Goal: Task Accomplishment & Management: Use online tool/utility

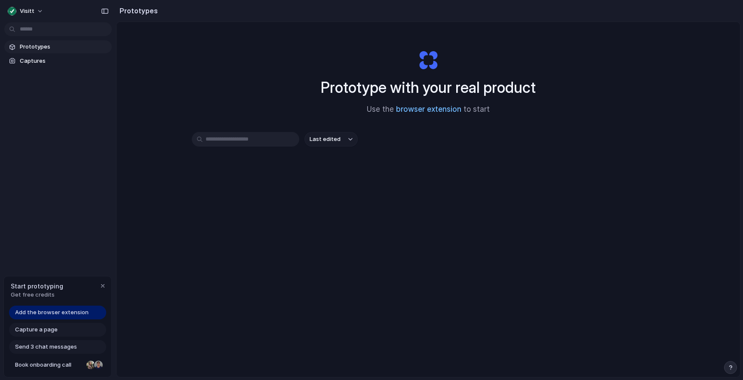
click at [68, 317] on div "Add the browser extension" at bounding box center [57, 313] width 97 height 14
click at [440, 110] on link "browser extension" at bounding box center [428, 109] width 65 height 9
